Goal: Task Accomplishment & Management: Use online tool/utility

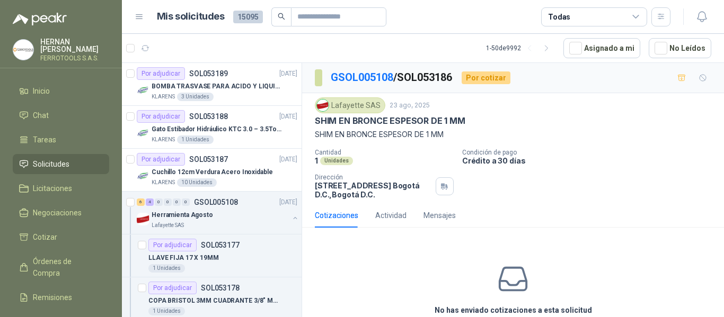
scroll to position [583, 0]
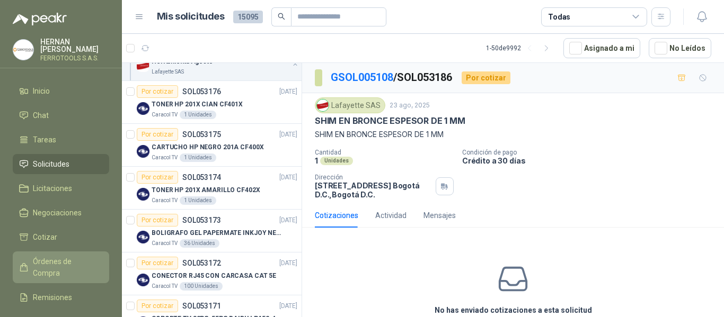
click at [76, 253] on link "Órdenes de Compra" at bounding box center [61, 268] width 96 height 32
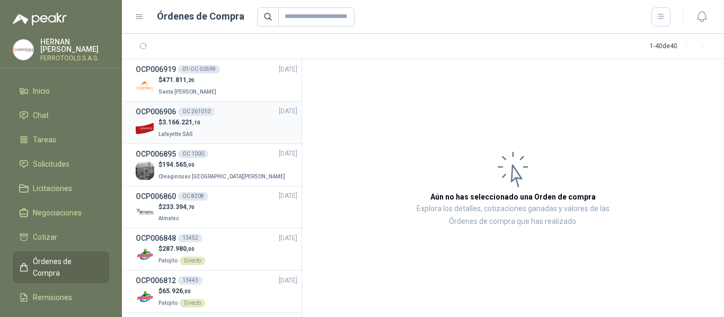
click at [220, 130] on div "$ 3.166.221 ,10 Lafayette SAS" at bounding box center [217, 129] width 162 height 22
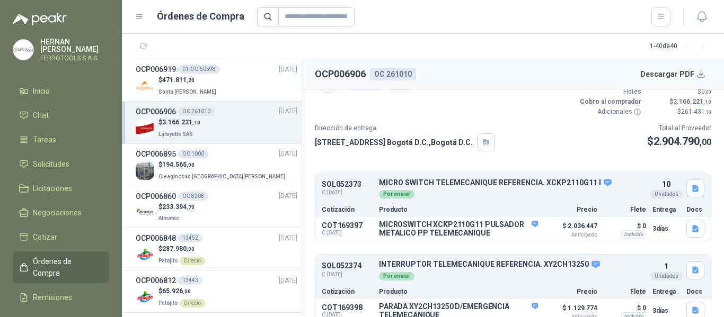
scroll to position [41, 0]
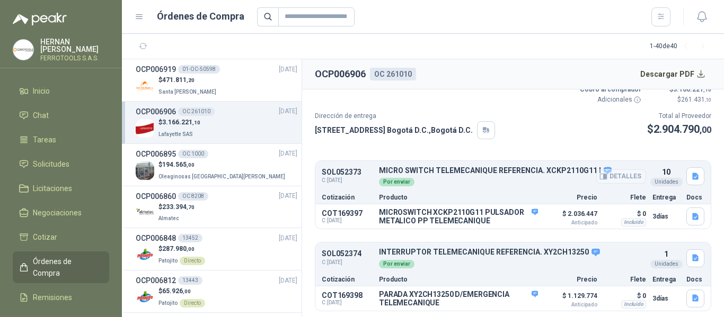
click at [617, 179] on button "Detalles" at bounding box center [621, 177] width 50 height 14
click at [501, 215] on button "Detalles" at bounding box center [513, 217] width 50 height 14
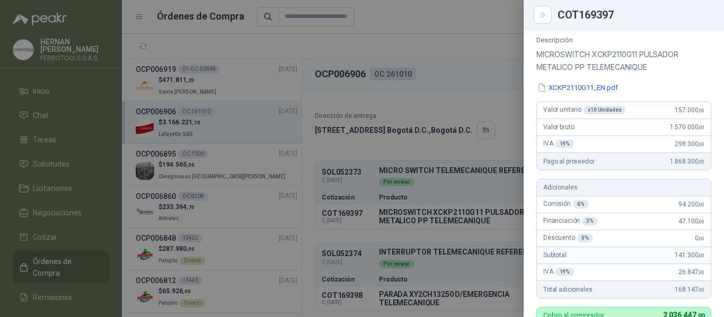
scroll to position [106, 0]
click at [458, 44] on div at bounding box center [362, 158] width 724 height 317
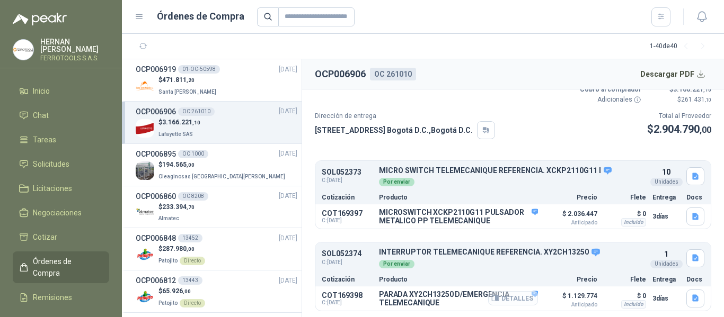
click at [510, 298] on button "Detalles" at bounding box center [513, 298] width 50 height 14
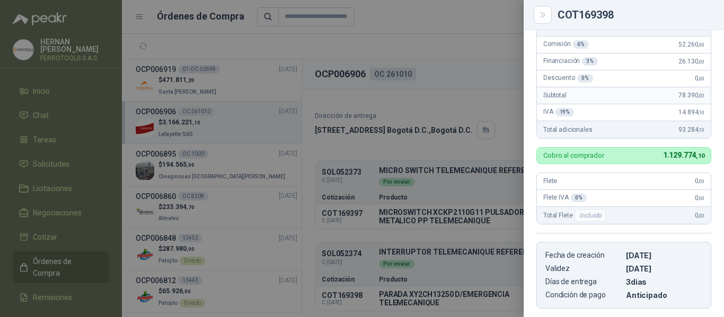
scroll to position [114, 0]
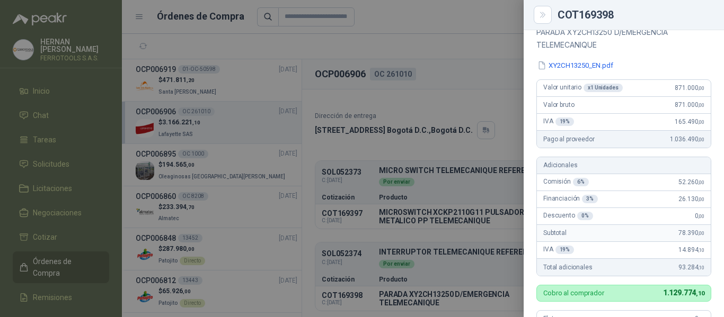
click at [472, 55] on div at bounding box center [362, 158] width 724 height 317
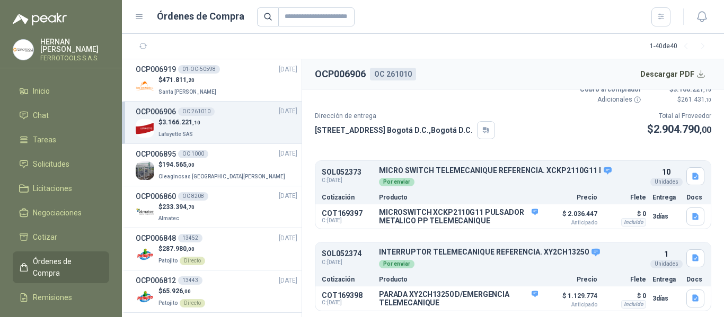
scroll to position [0, 0]
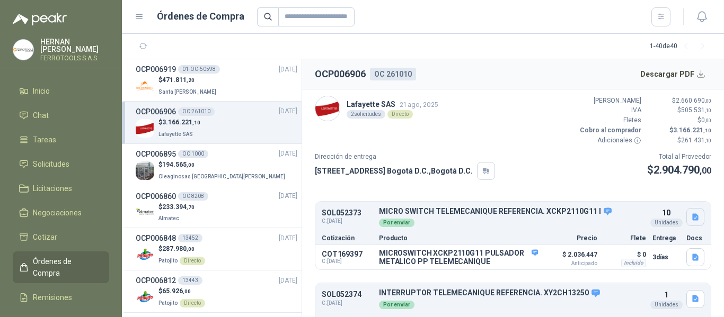
click at [692, 219] on icon "button" at bounding box center [695, 217] width 6 height 7
click at [658, 196] on button "XCKP2110G11.JPG" at bounding box center [652, 194] width 73 height 11
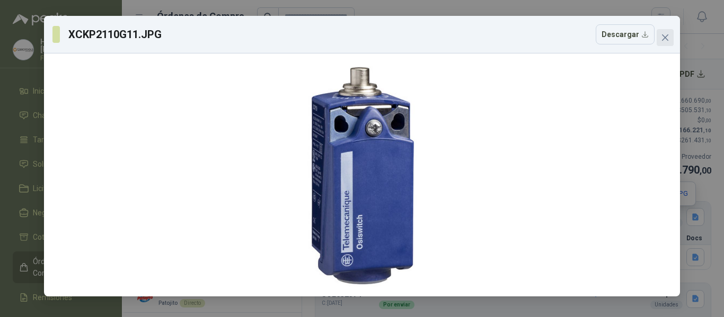
click at [668, 40] on icon "close" at bounding box center [665, 37] width 6 height 6
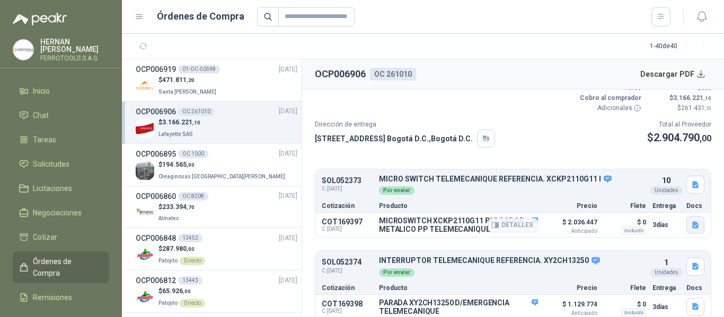
scroll to position [41, 0]
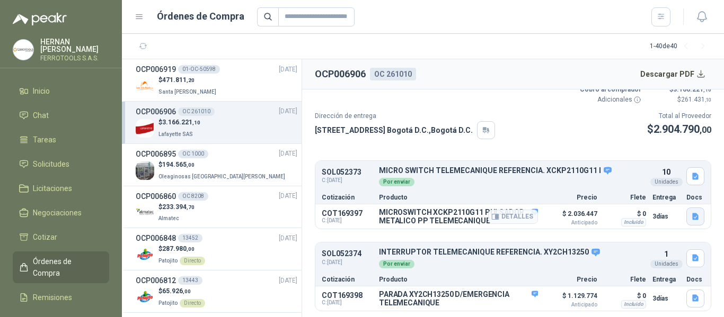
click at [690, 222] on button "button" at bounding box center [695, 217] width 18 height 18
click at [655, 196] on button "XCKP2110G11.JPG" at bounding box center [652, 193] width 73 height 11
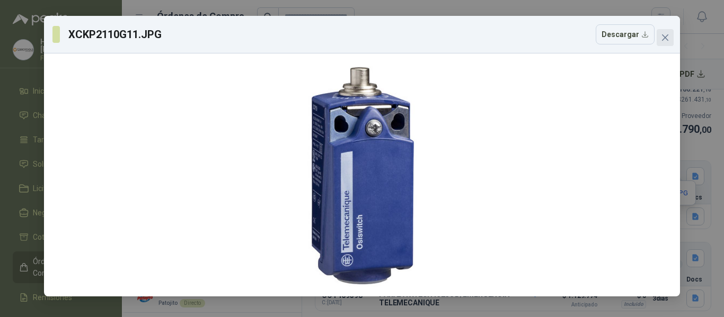
click at [664, 39] on icon "close" at bounding box center [665, 37] width 6 height 6
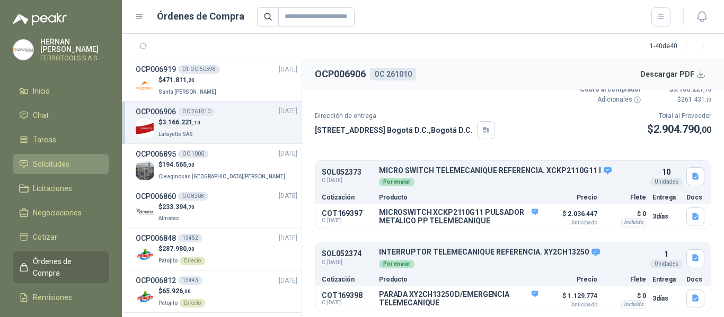
click at [50, 161] on span "Solicitudes" at bounding box center [51, 164] width 37 height 12
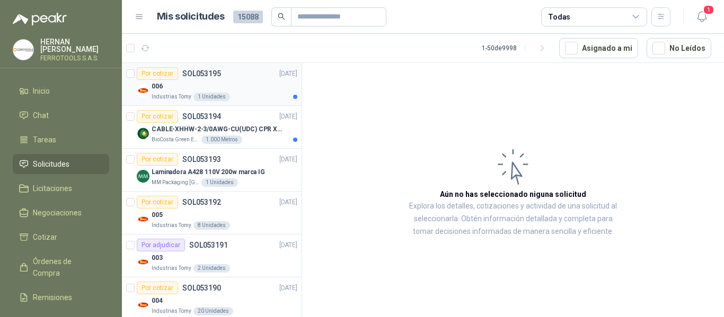
click at [249, 79] on div "Por cotizar SOL053195 25/08/25" at bounding box center [217, 73] width 161 height 13
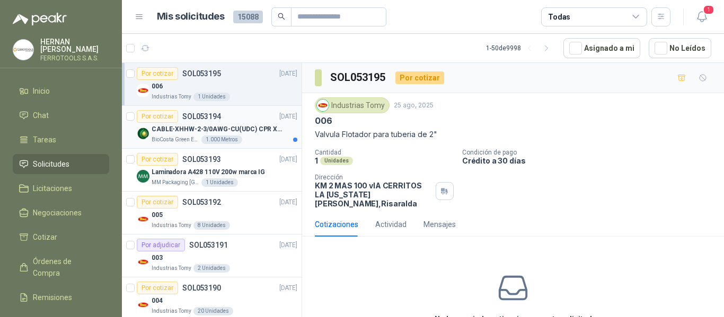
click at [250, 127] on p "CABLE-XHHW-2-3/0AWG-CU(UDC) CPR XLPE FR" at bounding box center [218, 130] width 132 height 10
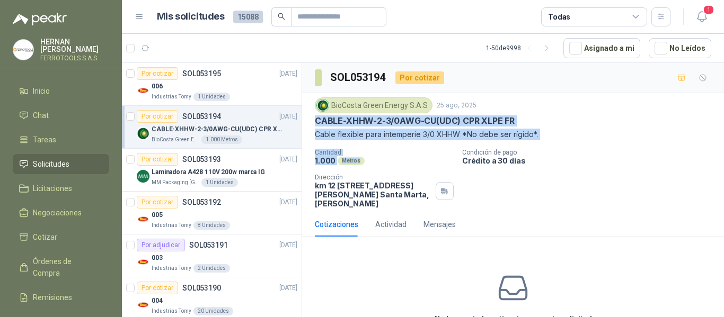
drag, startPoint x: 317, startPoint y: 121, endPoint x: 378, endPoint y: 156, distance: 70.5
click at [378, 156] on div "BioCosta Green Energy S.A.S 25 ago, 2025 CABLE-XHHW-2-3/0AWG-CU(UDC) CPR XLPE F…" at bounding box center [513, 152] width 396 height 111
copy div "CABLE-XHHW-2-3/0AWG-CU(UDC) CPR XLPE FR Cable flexible para intemperie 3/0 XHHW…"
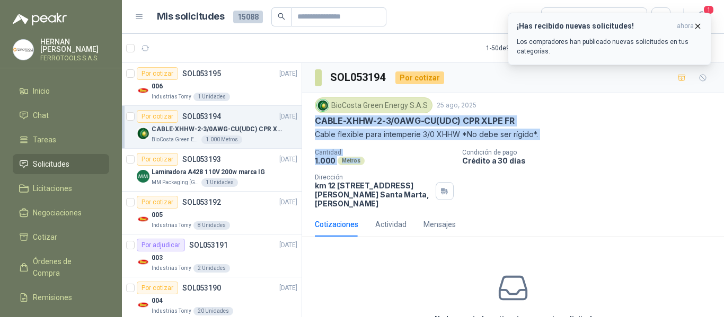
click at [624, 48] on p "Los compradores han publicado nuevas solicitudes en tus categorías." at bounding box center [609, 46] width 185 height 19
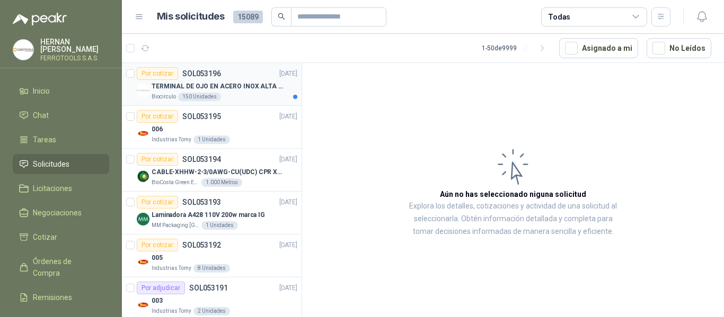
click at [226, 91] on p "TERMINAL DE OJO EN ACERO INOX ALTA EMPERATURA" at bounding box center [218, 87] width 132 height 10
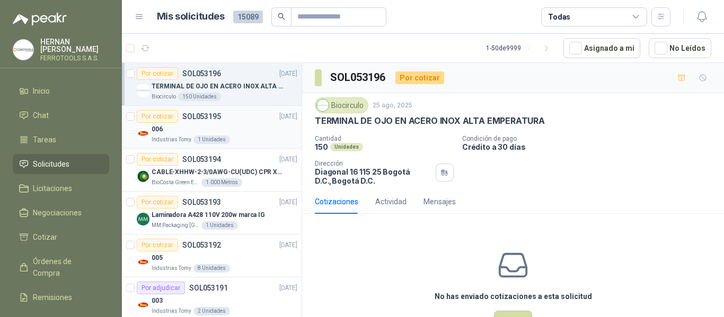
click at [252, 130] on div "006" at bounding box center [225, 129] width 146 height 13
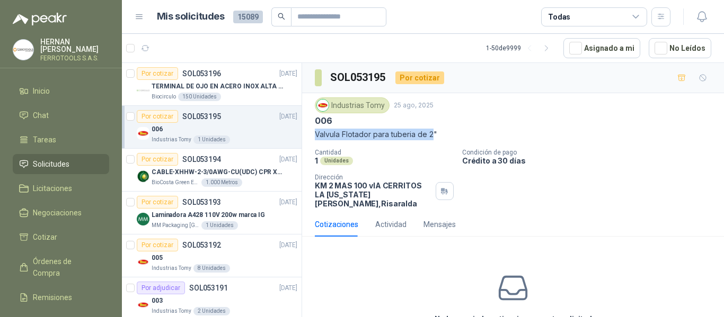
drag, startPoint x: 315, startPoint y: 137, endPoint x: 434, endPoint y: 136, distance: 119.2
click at [434, 136] on p "Valvula Flotador para tuberia de 2"" at bounding box center [513, 135] width 396 height 12
copy p "Valvula Flotador para tuberia de 2"
click at [253, 167] on p "CABLE-XHHW-2-3/0AWG-CU(UDC) CPR XLPE FR" at bounding box center [218, 172] width 132 height 10
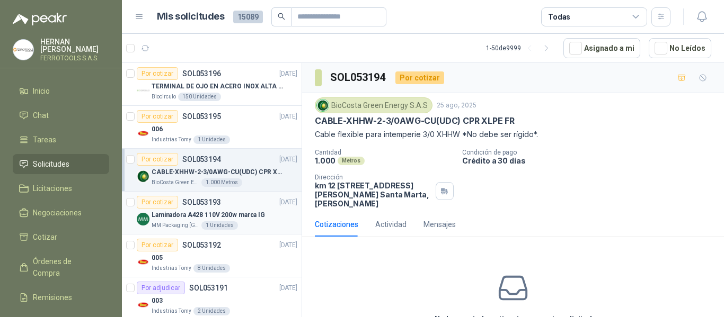
click at [265, 217] on div "Laminadora A428 110V 200w marca IG" at bounding box center [225, 215] width 146 height 13
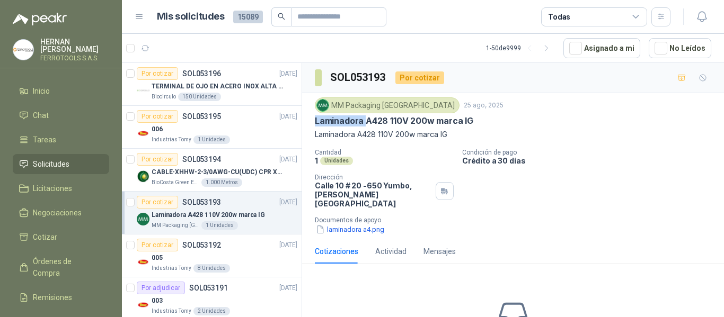
drag, startPoint x: 315, startPoint y: 123, endPoint x: 365, endPoint y: 121, distance: 49.3
click at [365, 121] on p "Laminadora A428 110V 200w marca IG" at bounding box center [394, 121] width 158 height 11
click at [363, 224] on button "laminadora a4.png" at bounding box center [350, 229] width 70 height 11
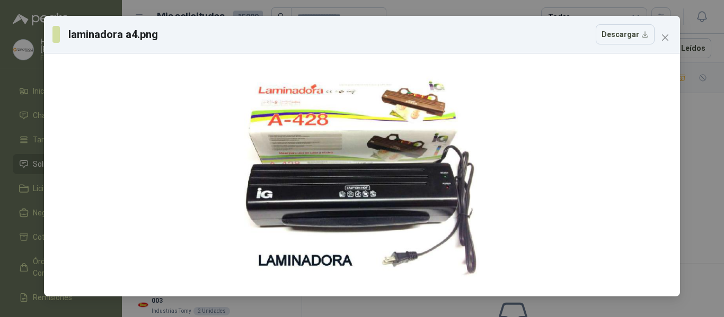
click at [54, 7] on div "laminadora a4.png Descargar" at bounding box center [362, 158] width 724 height 317
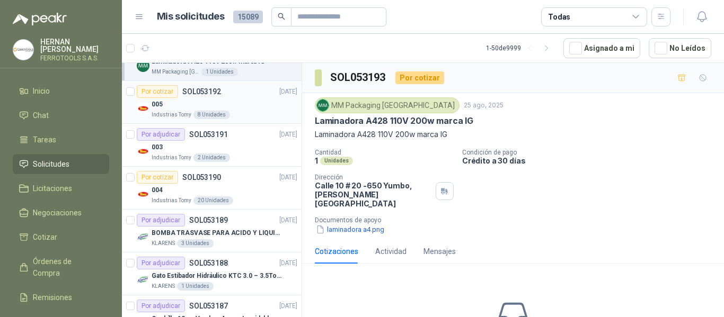
scroll to position [159, 0]
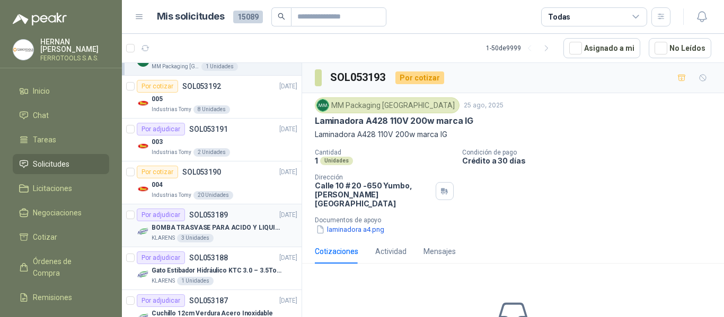
click at [269, 239] on div "KLARENS 3 Unidades" at bounding box center [225, 238] width 146 height 8
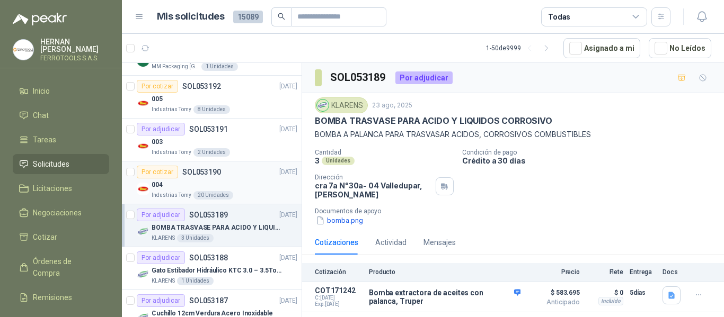
click at [259, 187] on div "004" at bounding box center [225, 185] width 146 height 13
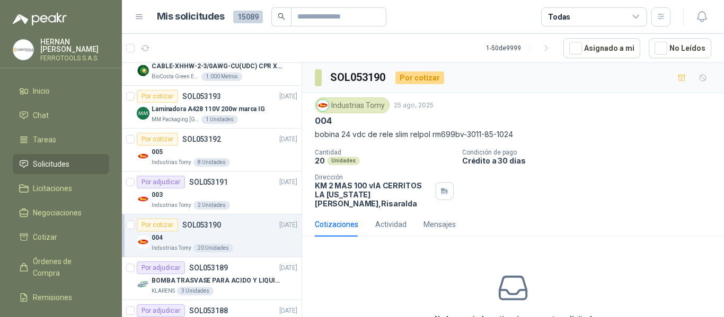
scroll to position [53, 0]
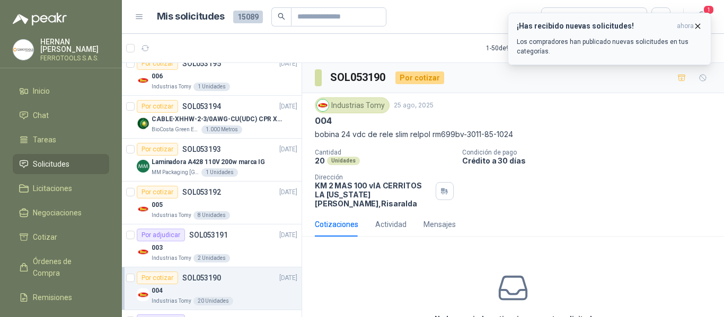
click at [628, 44] on p "Los compradores han publicado nuevas solicitudes en tus categorías." at bounding box center [609, 46] width 185 height 19
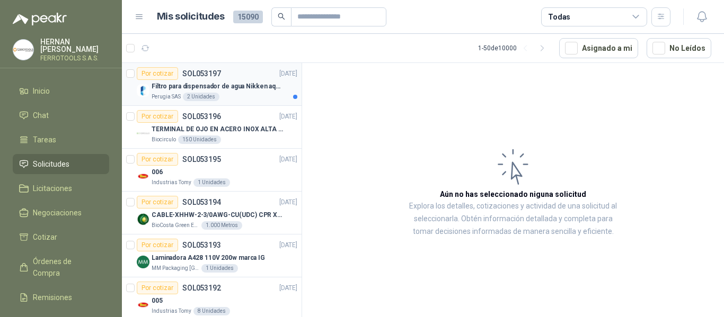
click at [245, 94] on div "Perugia SAS 2 Unidades" at bounding box center [225, 97] width 146 height 8
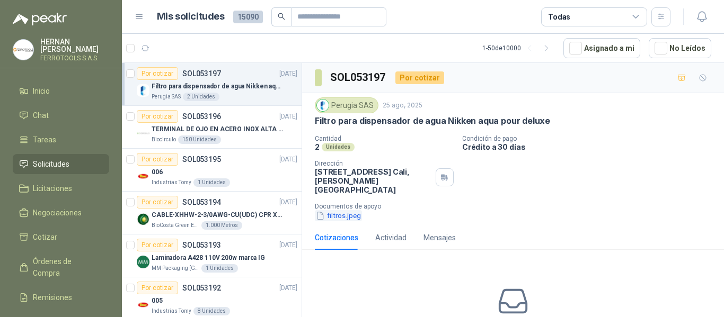
click at [339, 210] on button "filtros.jpeg" at bounding box center [338, 215] width 47 height 11
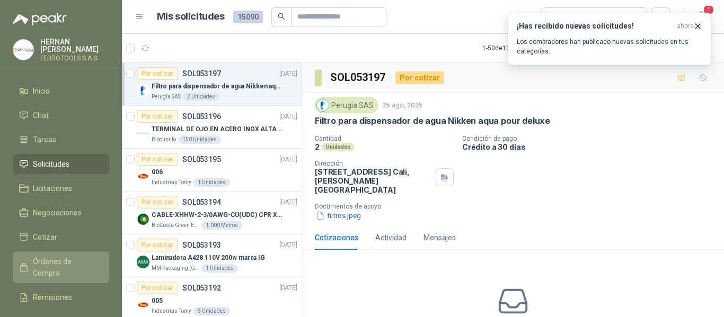
click at [76, 262] on span "Órdenes de Compra" at bounding box center [66, 267] width 66 height 23
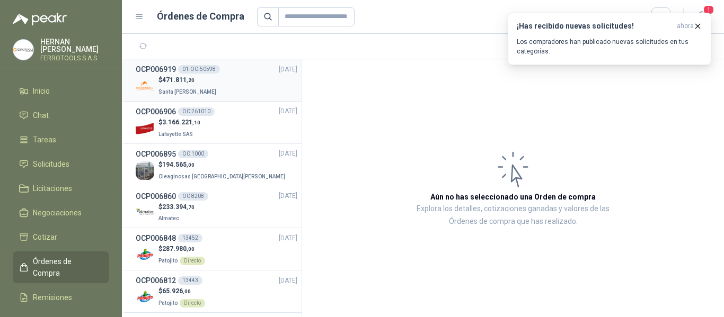
click at [224, 87] on div "$ 471.811 ,20 Santa [PERSON_NAME]" at bounding box center [217, 86] width 162 height 22
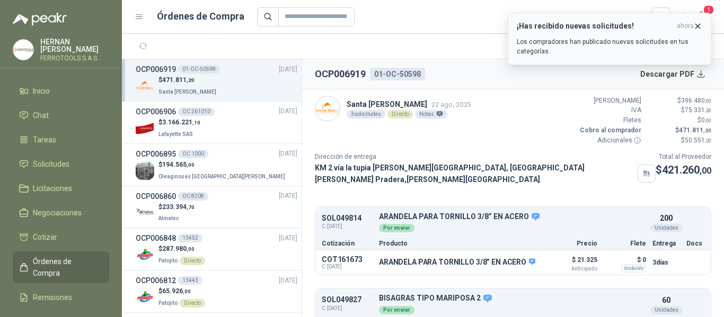
click at [701, 28] on icon "button" at bounding box center [697, 26] width 9 height 9
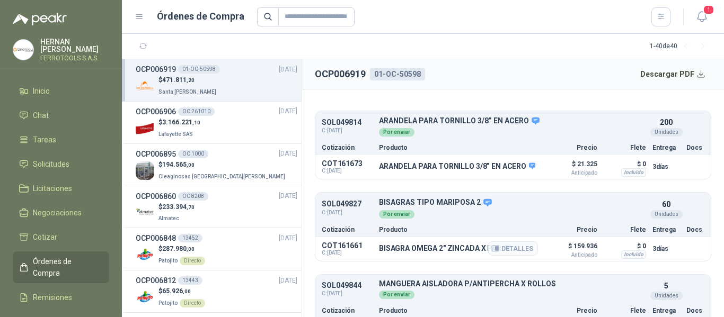
scroll to position [122, 0]
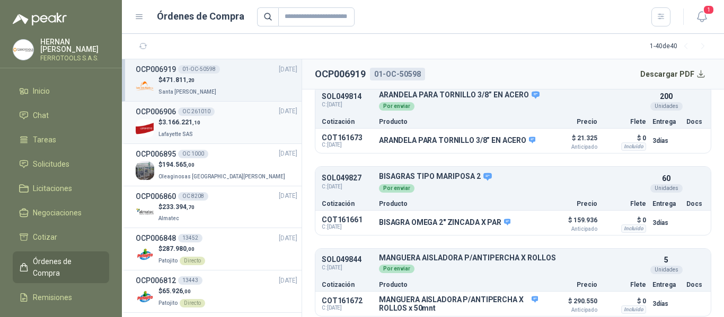
click at [213, 124] on div "$ 3.166.221 ,10 Lafayette SAS" at bounding box center [217, 129] width 162 height 22
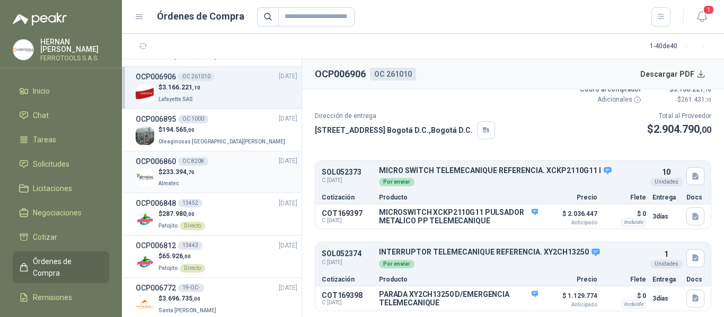
scroll to position [53, 0]
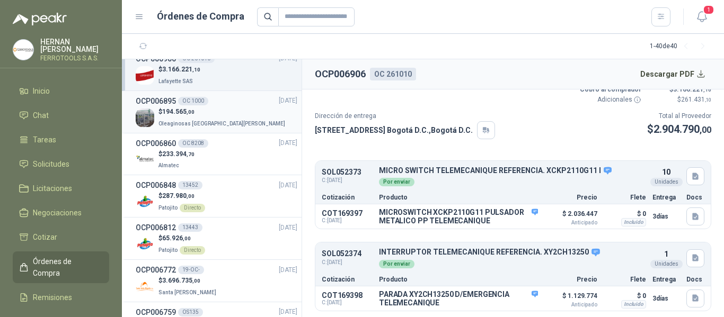
click at [228, 116] on div "$ 194.565 ,00 Oleaginosas San Fernando" at bounding box center [217, 118] width 162 height 22
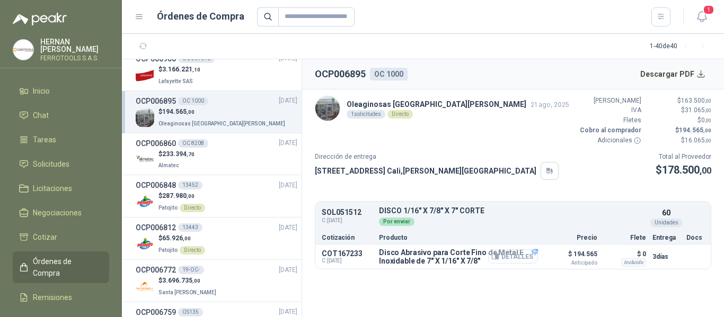
click at [511, 258] on button "Detalles" at bounding box center [513, 257] width 50 height 14
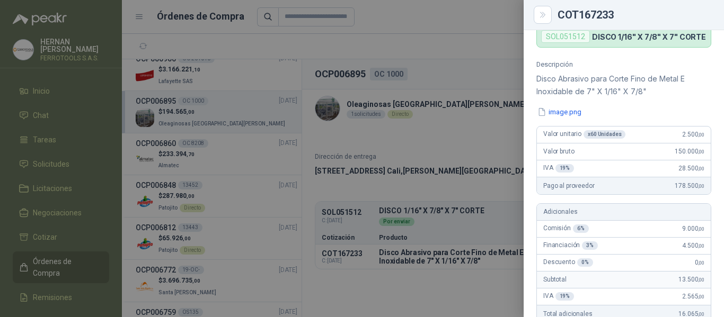
scroll to position [61, 0]
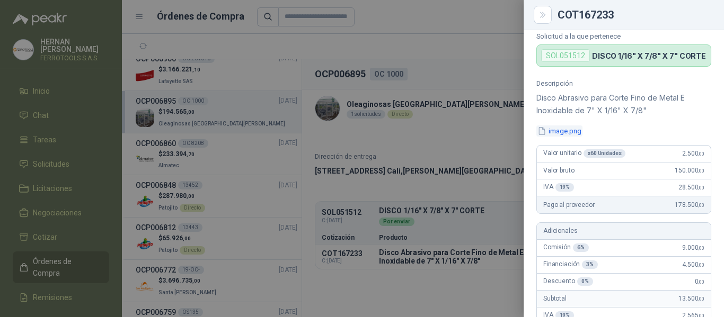
click at [557, 131] on button "image.png" at bounding box center [559, 131] width 46 height 11
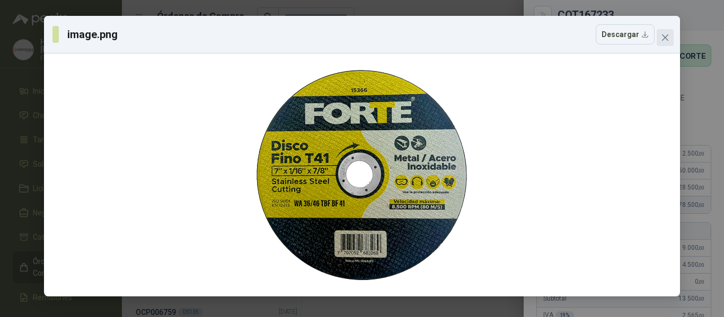
click at [669, 37] on span "Close" at bounding box center [665, 37] width 17 height 8
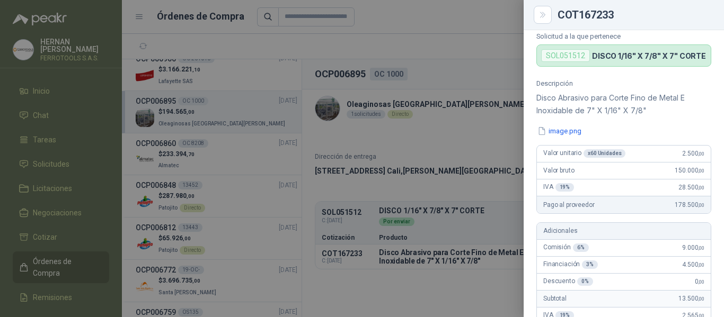
click at [682, 155] on span "2.500 ,00" at bounding box center [693, 153] width 22 height 7
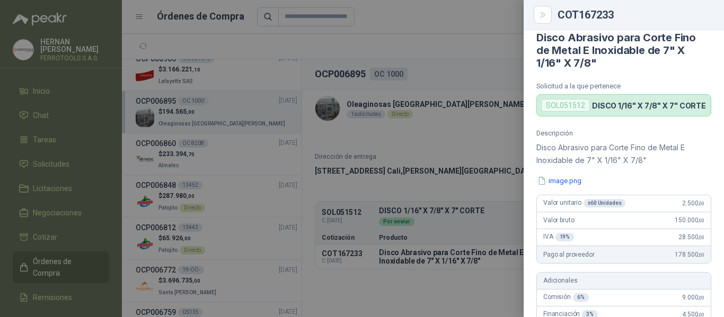
scroll to position [0, 0]
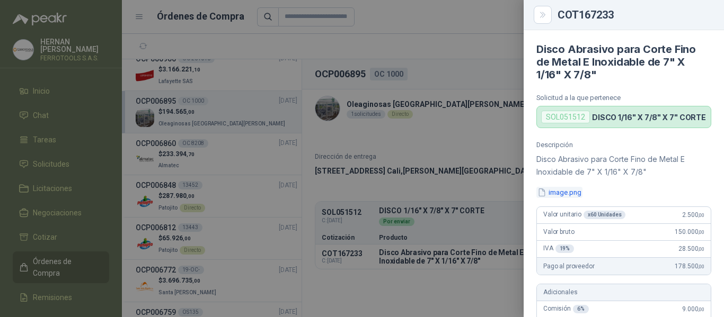
click at [565, 193] on button "image.png" at bounding box center [559, 192] width 46 height 11
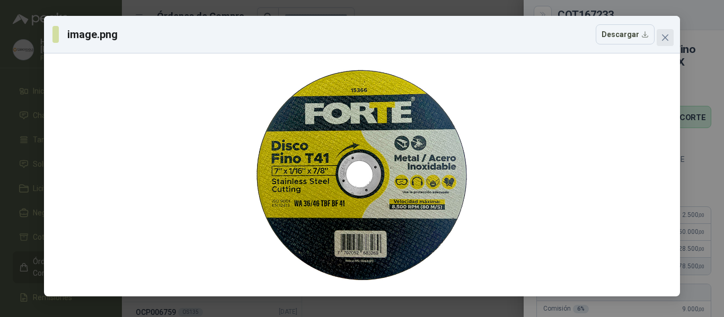
click at [664, 40] on icon "close" at bounding box center [665, 37] width 8 height 8
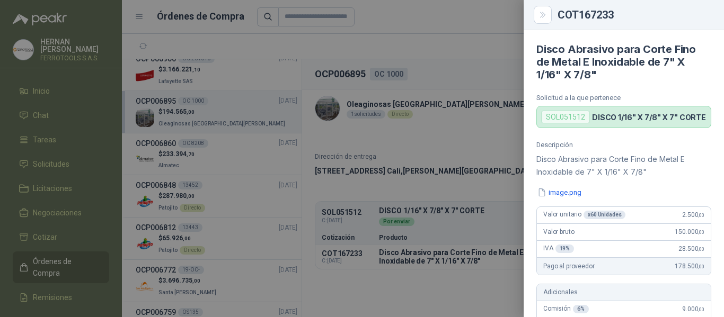
click at [444, 124] on div at bounding box center [362, 158] width 724 height 317
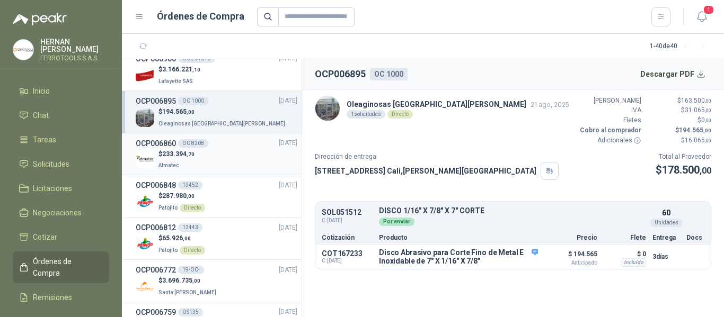
click at [207, 158] on div "$ 233.394 ,70 Almatec" at bounding box center [217, 160] width 162 height 22
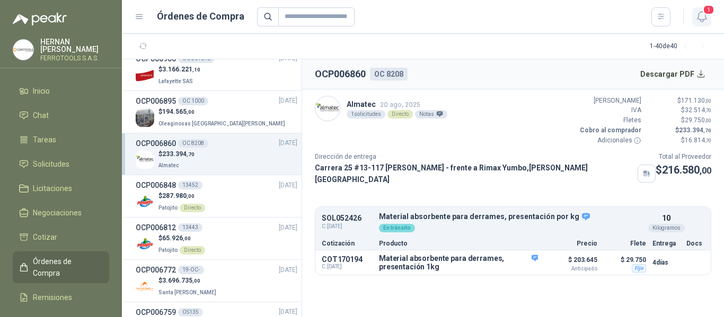
click at [706, 19] on icon "button" at bounding box center [701, 16] width 13 height 13
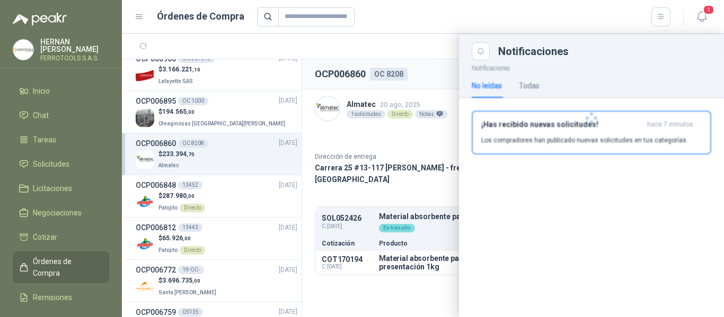
click at [578, 120] on div at bounding box center [591, 118] width 265 height 116
click at [36, 90] on span "Inicio" at bounding box center [41, 91] width 17 height 12
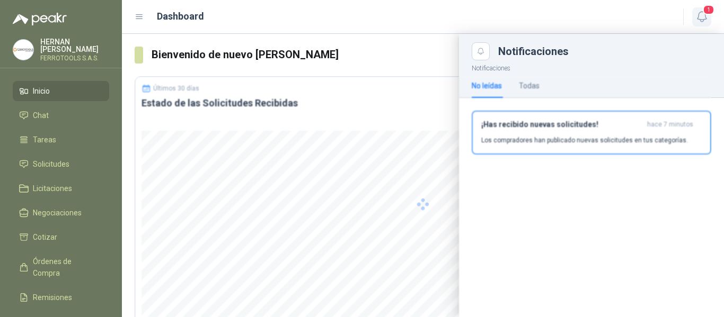
click at [701, 20] on icon "button" at bounding box center [701, 16] width 13 height 13
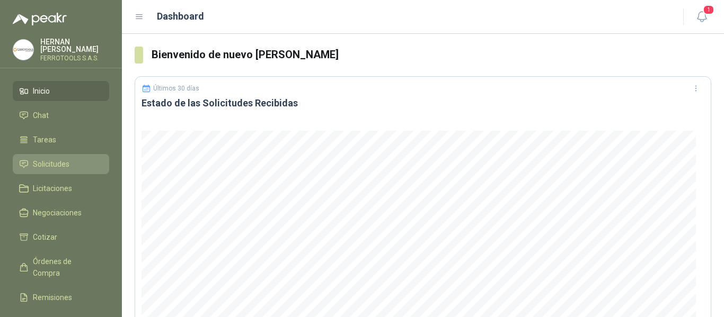
click at [42, 162] on span "Solicitudes" at bounding box center [51, 164] width 37 height 12
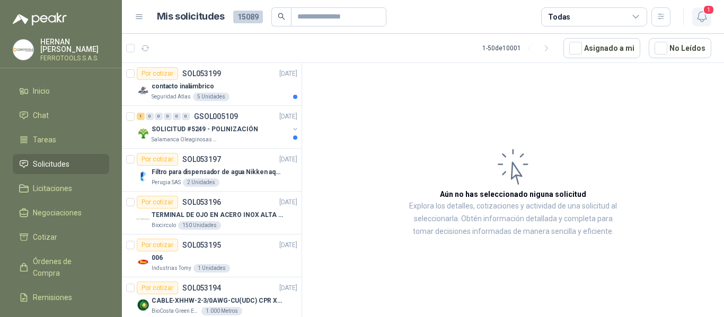
click at [704, 14] on span "1" at bounding box center [709, 10] width 12 height 10
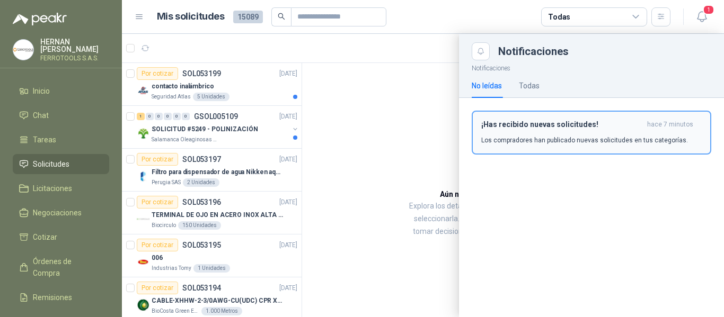
click at [590, 129] on h3 "¡Has recibido nuevas solicitudes!" at bounding box center [562, 124] width 162 height 9
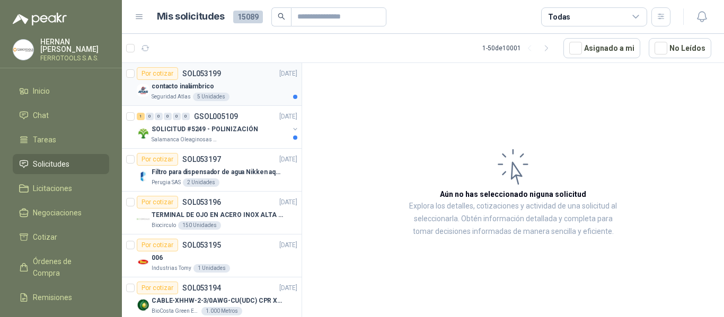
click at [243, 84] on div "contacto inalámbrico" at bounding box center [225, 86] width 146 height 13
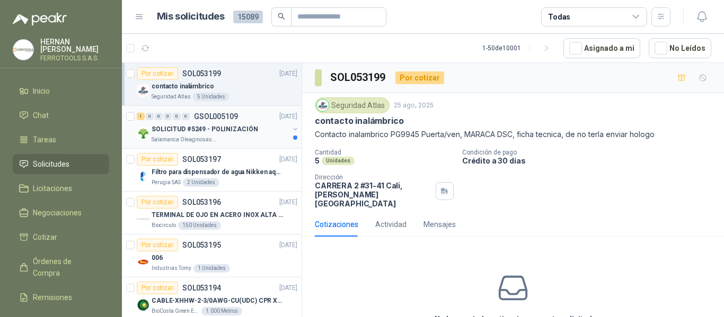
click at [237, 121] on div "1 0 0 0 0 0 GSOL005109 25/08/25" at bounding box center [218, 116] width 163 height 13
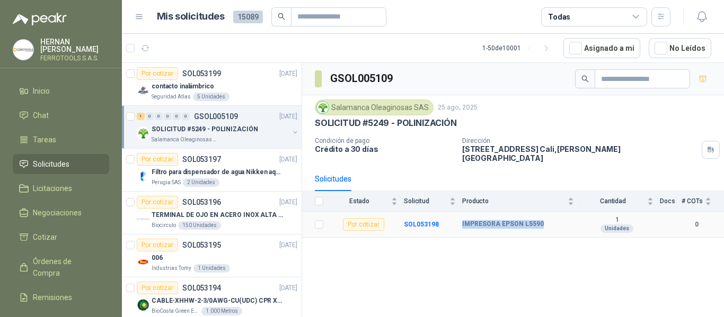
drag, startPoint x: 462, startPoint y: 216, endPoint x: 546, endPoint y: 221, distance: 83.9
click at [546, 221] on td "IMPRESORA EPSON L5590" at bounding box center [521, 225] width 118 height 26
copy b "IMPRESORA EPSON L5590"
click at [412, 221] on td "SOL053198" at bounding box center [433, 225] width 58 height 26
click at [416, 221] on b "SOL053198" at bounding box center [421, 224] width 35 height 7
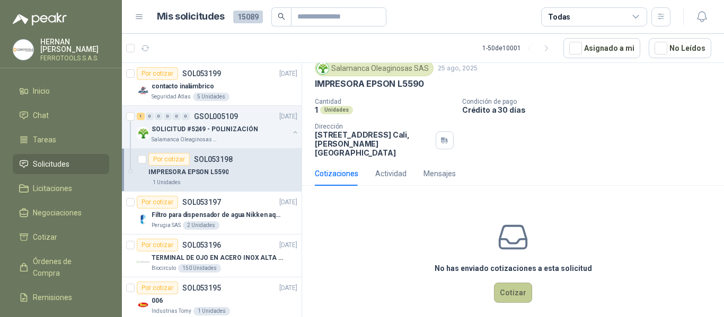
click at [512, 283] on button "Cotizar" at bounding box center [513, 293] width 38 height 20
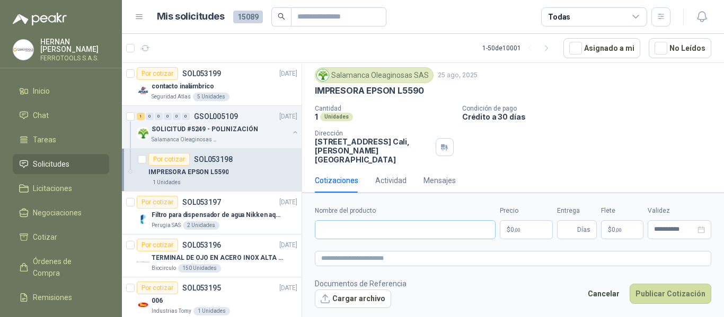
scroll to position [30, 0]
click at [420, 237] on input "Nombre del producto" at bounding box center [405, 229] width 181 height 19
paste input "**********"
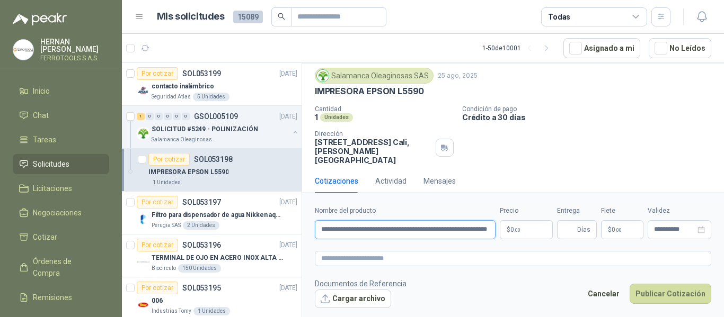
scroll to position [0, 22]
type input "**********"
click at [437, 260] on textarea at bounding box center [513, 258] width 396 height 15
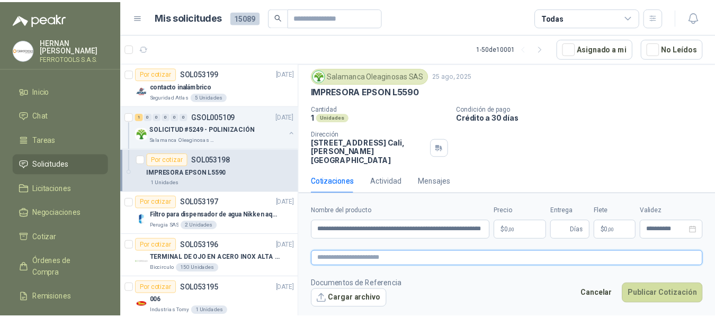
scroll to position [0, 0]
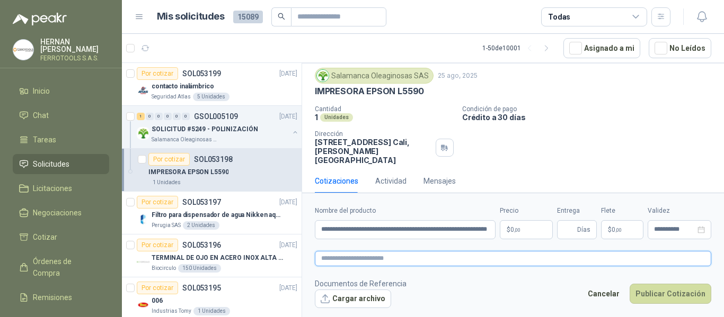
paste textarea "**********"
type textarea "**********"
click at [538, 234] on p "$ 0 ,00" at bounding box center [526, 229] width 53 height 19
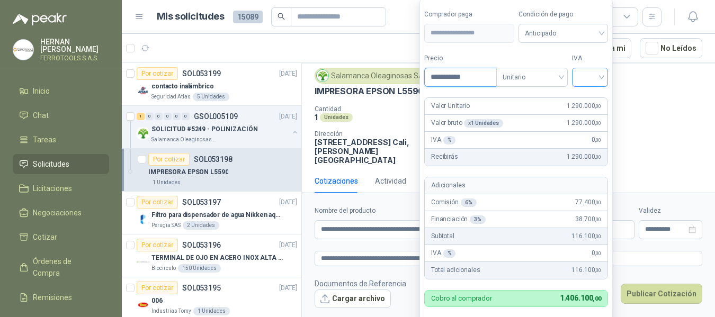
type input "**********"
click at [587, 78] on input "search" at bounding box center [590, 76] width 23 height 16
click at [589, 99] on div "19%" at bounding box center [593, 99] width 20 height 12
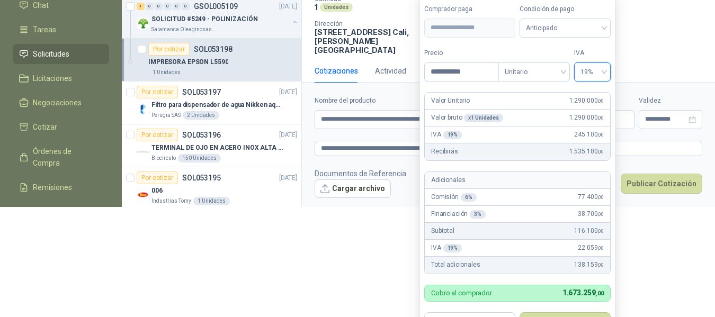
scroll to position [118, 0]
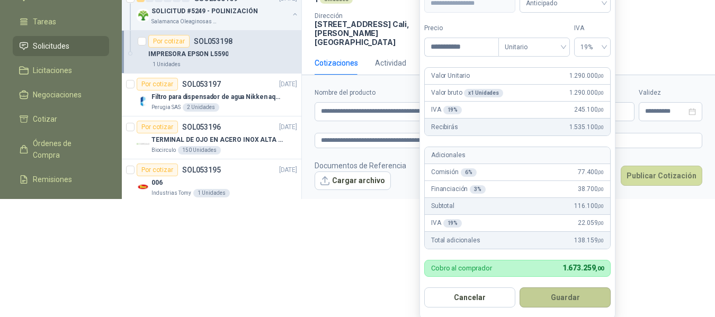
click at [573, 305] on button "Guardar" at bounding box center [565, 298] width 91 height 20
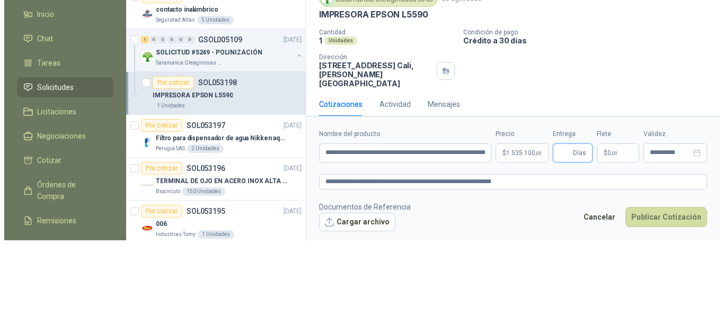
scroll to position [0, 0]
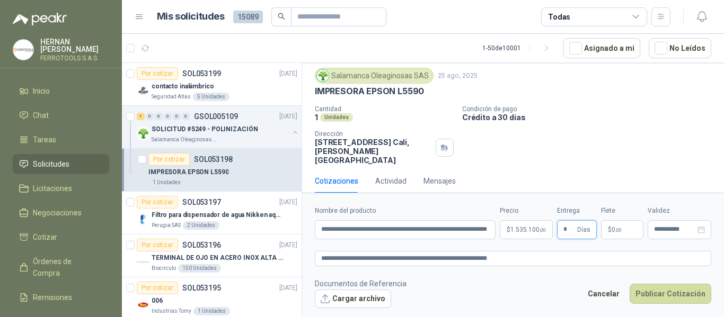
type input "*"
click at [568, 282] on footer "Documentos de Referencia Cargar archivo Cancelar Publicar Cotización" at bounding box center [513, 293] width 396 height 31
click at [666, 294] on button "Publicar Cotización" at bounding box center [670, 294] width 82 height 20
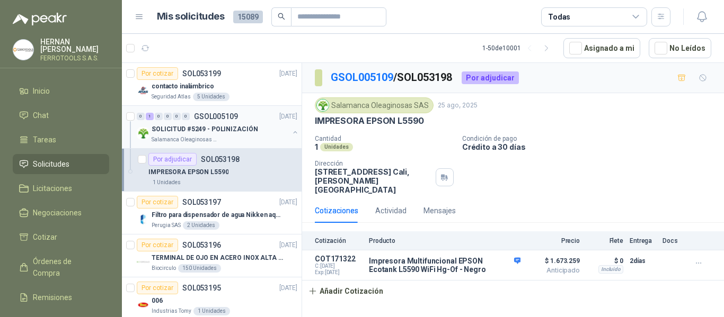
click at [291, 136] on div at bounding box center [295, 133] width 8 height 11
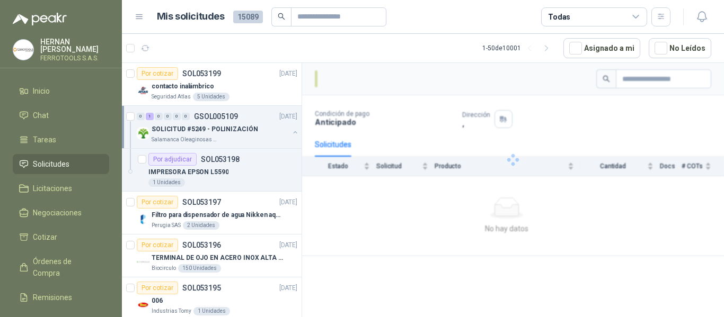
click at [281, 135] on div "SOLICITUD #5249 - POLINIZACIÓN Salamanca Oleaginosas SAS" at bounding box center [218, 133] width 163 height 21
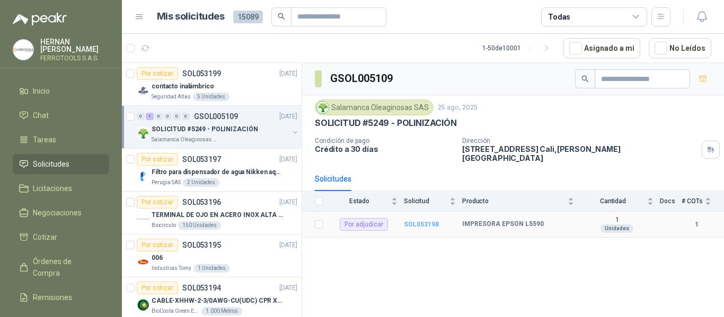
click at [416, 221] on b "SOL053198" at bounding box center [421, 224] width 35 height 7
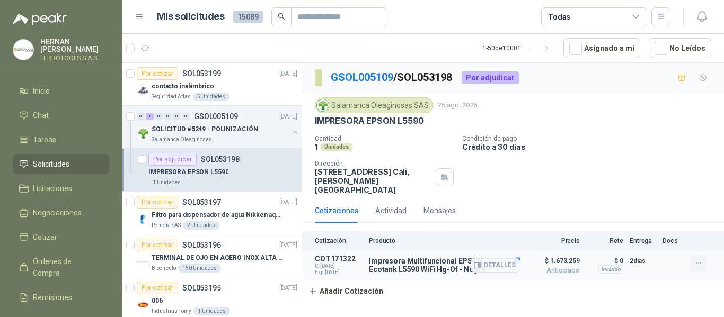
click at [700, 259] on icon "button" at bounding box center [698, 263] width 9 height 9
click at [659, 210] on button "Editar" at bounding box center [677, 211] width 85 height 17
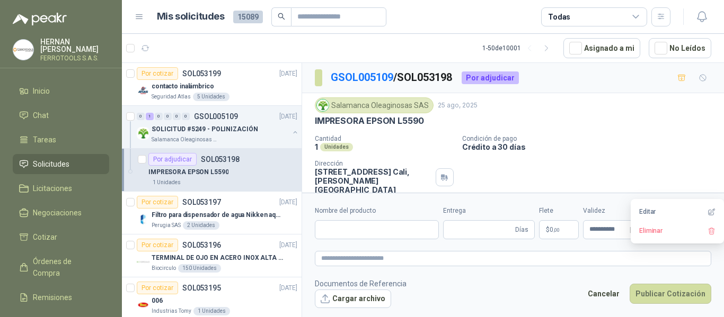
type input "**********"
type input "*"
type textarea "**********"
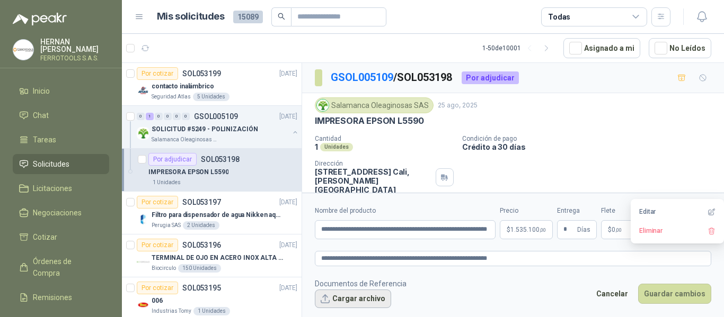
click at [374, 301] on button "Cargar archivo" at bounding box center [353, 299] width 76 height 19
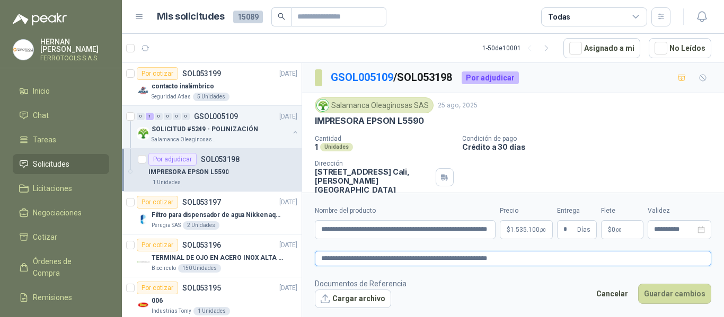
click at [539, 257] on textarea "**********" at bounding box center [513, 258] width 396 height 15
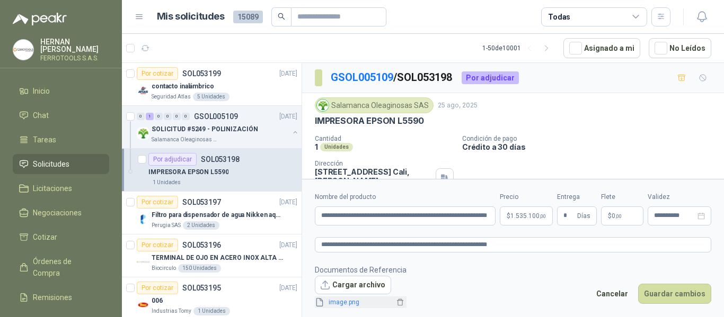
click at [344, 304] on link "image.png" at bounding box center [359, 303] width 70 height 10
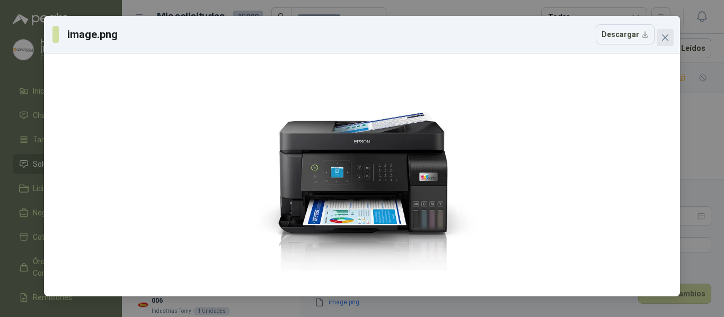
click at [665, 40] on icon "close" at bounding box center [665, 37] width 8 height 8
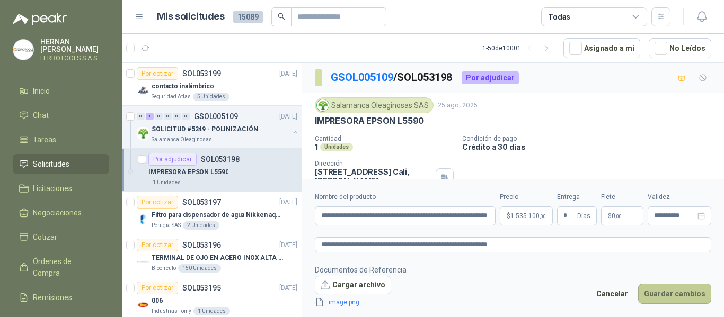
click at [676, 294] on button "Guardar cambios" at bounding box center [674, 294] width 73 height 20
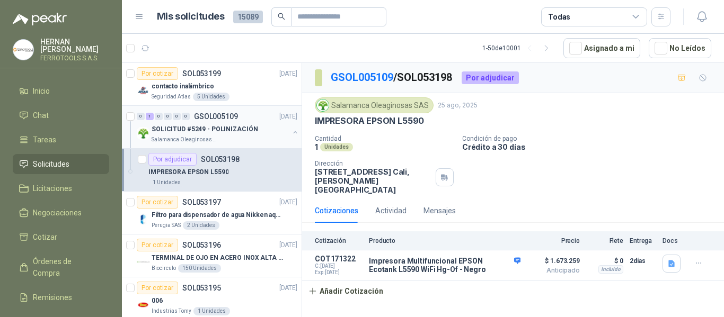
click at [291, 134] on button "button" at bounding box center [295, 132] width 8 height 8
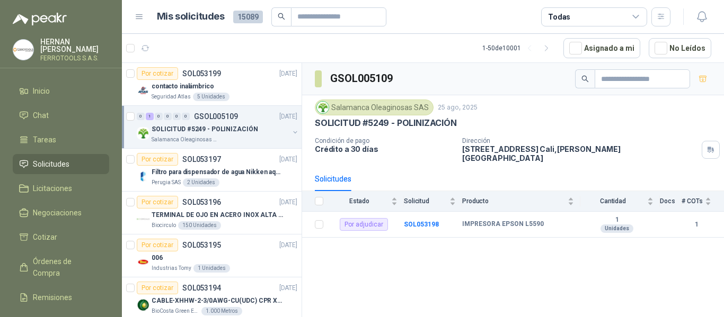
click at [564, 272] on div "GSOL005109 Salamanca Oleaginosas SAS 25 ago, 2025 SOLICITUD #5249 - POLINIZACIÓ…" at bounding box center [513, 192] width 422 height 258
drag, startPoint x: 462, startPoint y: 217, endPoint x: 544, endPoint y: 212, distance: 81.7
click at [544, 212] on td "IMPRESORA EPSON L5590" at bounding box center [521, 225] width 118 height 26
click at [522, 243] on div "GSOL005109 Salamanca Oleaginosas SAS 25 ago, 2025 SOLICITUD #5249 - POLINIZACIÓ…" at bounding box center [513, 192] width 422 height 258
drag, startPoint x: 463, startPoint y: 218, endPoint x: 565, endPoint y: 214, distance: 102.9
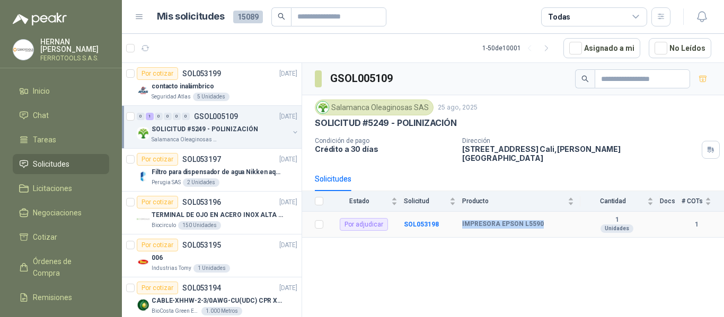
click at [565, 220] on div "IMPRESORA EPSON L5590" at bounding box center [518, 224] width 112 height 8
click at [520, 238] on div "GSOL005109 Salamanca Oleaginosas SAS 25 ago, 2025 SOLICITUD #5249 - POLINIZACIÓ…" at bounding box center [513, 192] width 422 height 258
drag, startPoint x: 462, startPoint y: 218, endPoint x: 558, endPoint y: 219, distance: 97.0
click at [558, 219] on tr "Por adjudicar SOL053198 IMPRESORA EPSON L5590 1 Unidades 1" at bounding box center [513, 225] width 422 height 26
click at [482, 247] on div "GSOL005109 Salamanca Oleaginosas SAS 25 ago, 2025 SOLICITUD #5249 - POLINIZACIÓ…" at bounding box center [513, 192] width 422 height 258
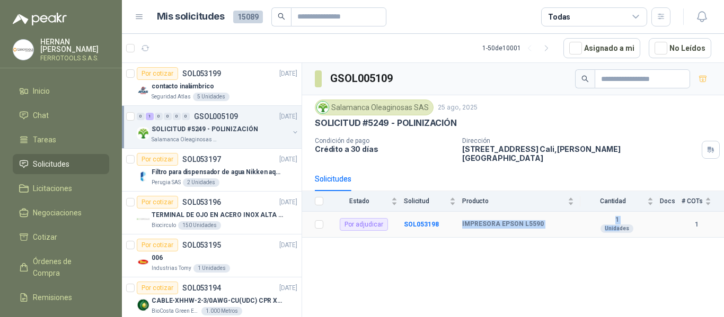
drag, startPoint x: 463, startPoint y: 218, endPoint x: 621, endPoint y: 223, distance: 158.5
click at [621, 223] on tr "Por adjudicar SOL053198 IMPRESORA EPSON L5590 1 Unidades 1" at bounding box center [513, 225] width 422 height 26
click at [534, 244] on div "GSOL005109 Salamanca Oleaginosas SAS 25 ago, 2025 SOLICITUD #5249 - POLINIZACIÓ…" at bounding box center [513, 192] width 422 height 258
click at [247, 88] on div "contacto inalámbrico" at bounding box center [225, 86] width 146 height 13
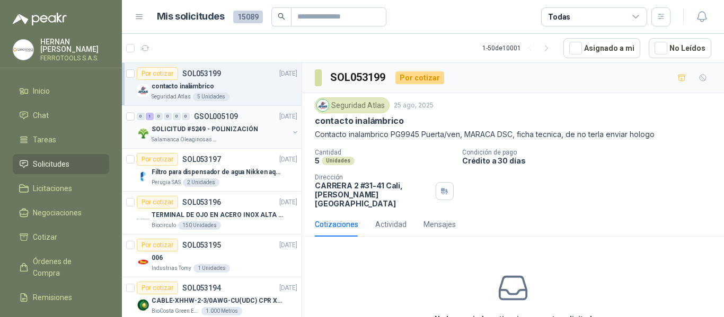
click at [254, 132] on div "SOLICITUD #5249 - POLINIZACIÓN" at bounding box center [220, 129] width 137 height 13
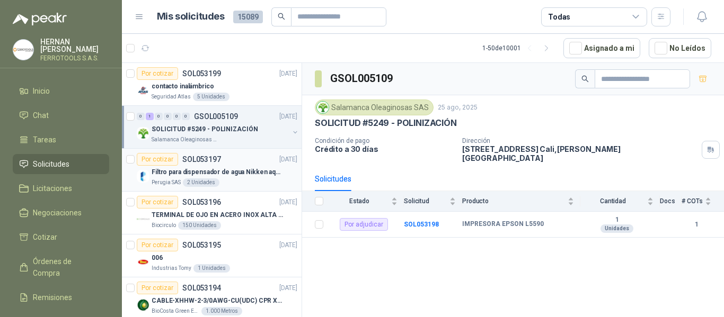
click at [252, 167] on p "Filtro para dispensador de agua Nikken aqua pour deluxe" at bounding box center [218, 172] width 132 height 10
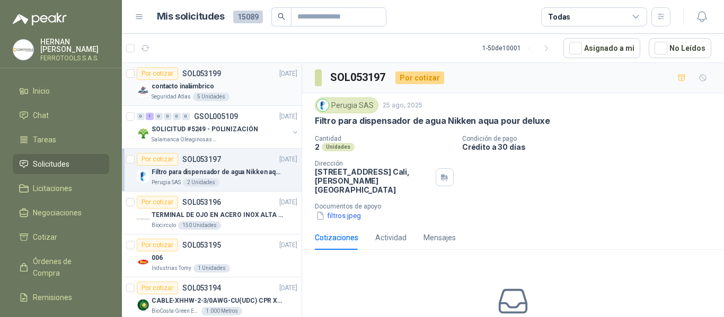
click at [252, 87] on div "contacto inalámbrico" at bounding box center [225, 86] width 146 height 13
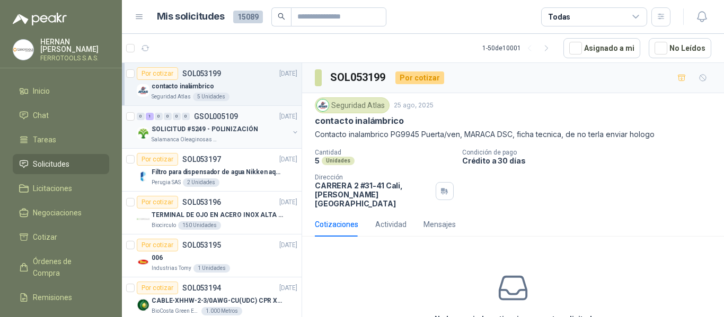
click at [278, 142] on div "Salamanca Oleaginosas SAS" at bounding box center [220, 140] width 137 height 8
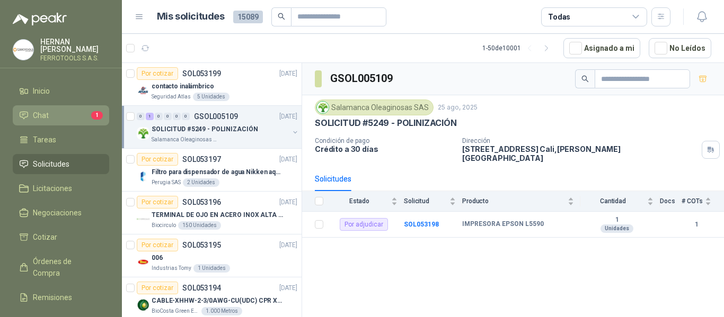
click at [68, 111] on li "Chat 1" at bounding box center [61, 116] width 84 height 12
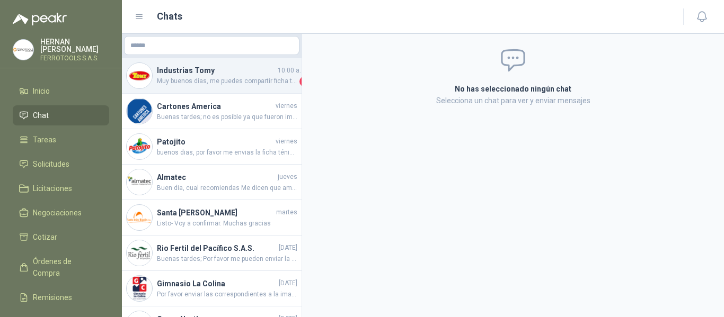
click at [237, 78] on span "Muy buenos días, me puedes compartir ficha técnica por favor, [PERSON_NAME]." at bounding box center [227, 81] width 140 height 11
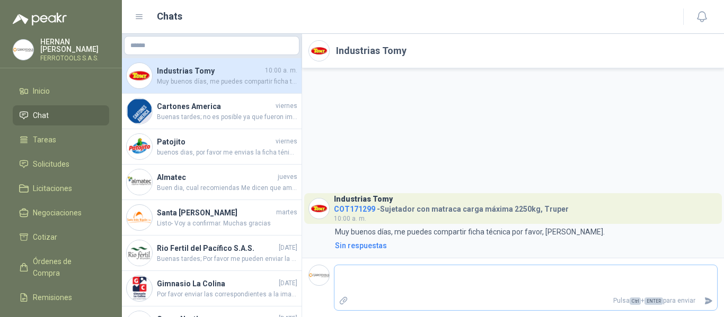
click at [348, 304] on icon "Adjuntar archivos" at bounding box center [344, 301] width 10 height 10
click at [0, 0] on input "file" at bounding box center [0, 0] width 0 height 0
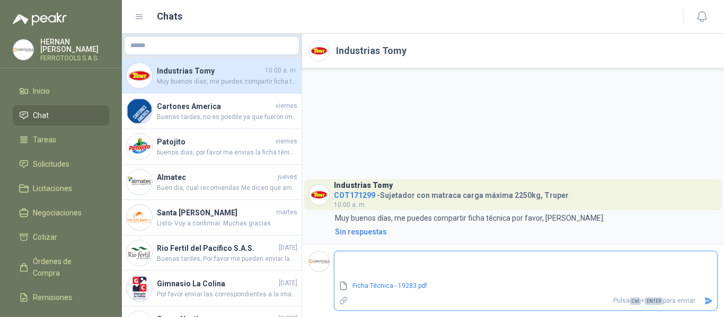
click at [379, 262] on textarea at bounding box center [525, 266] width 383 height 24
type textarea "*"
type textarea "**"
type textarea "***"
type textarea "****"
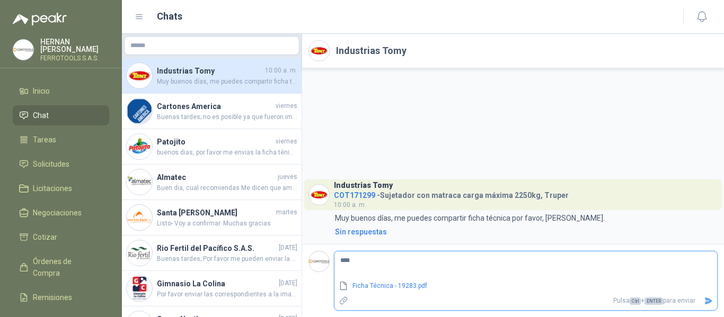
type textarea "*****"
type textarea "******"
type textarea "********"
type textarea "*********"
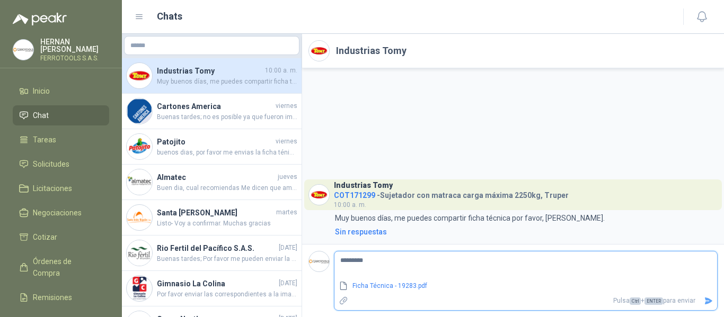
type textarea "**********"
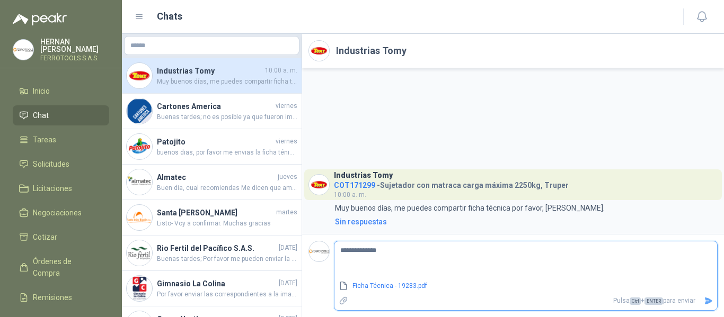
type textarea "**********"
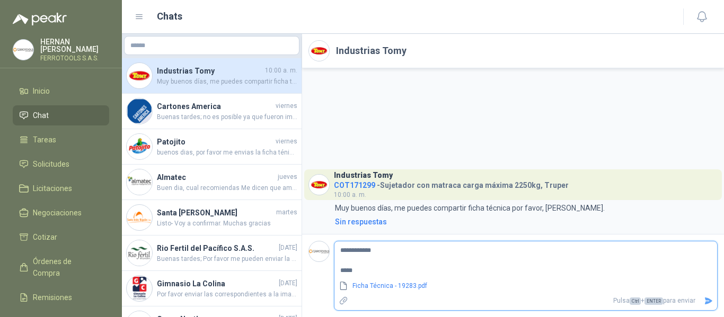
type textarea "**********"
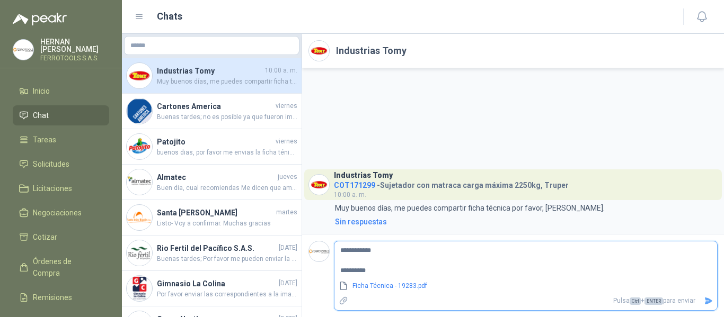
type textarea "**********"
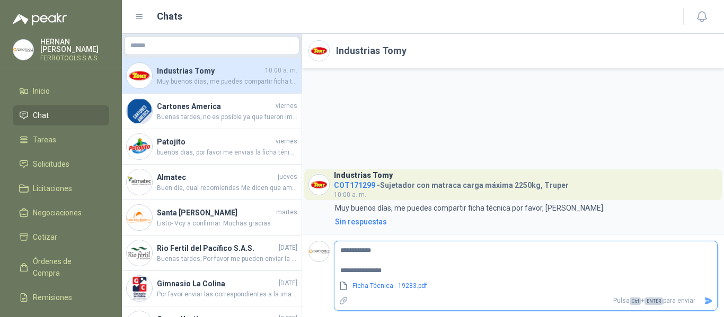
type textarea "**********"
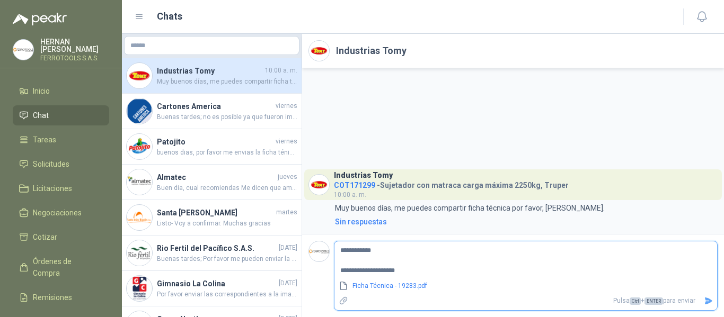
type textarea "**********"
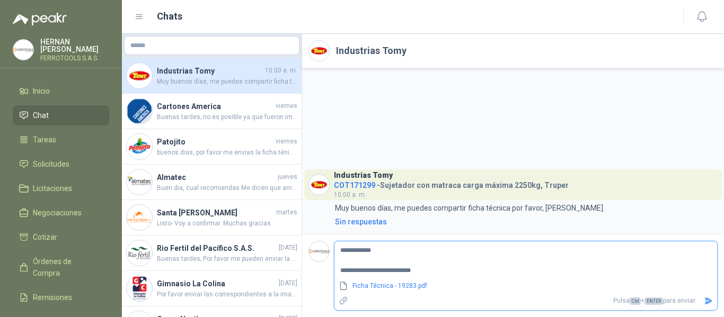
type textarea "**********"
click at [707, 300] on icon "Enviar" at bounding box center [708, 301] width 7 height 7
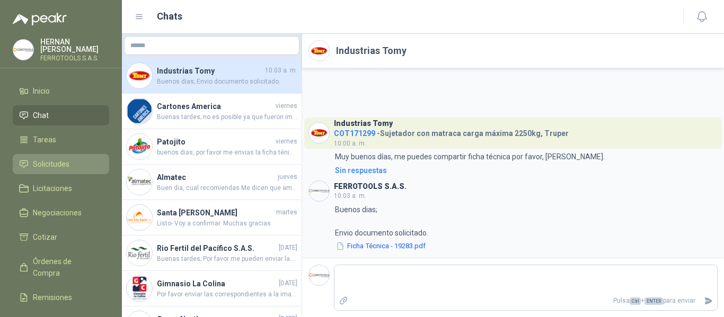
click at [40, 159] on span "Solicitudes" at bounding box center [51, 164] width 37 height 12
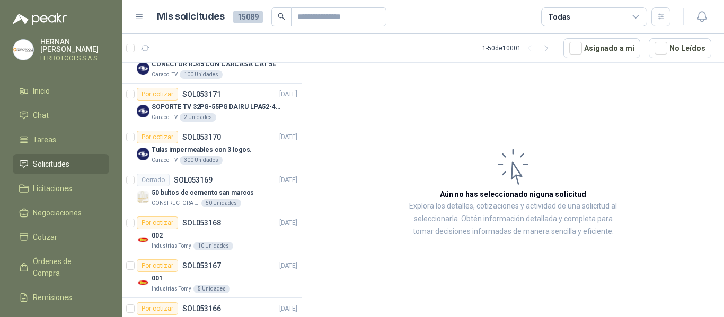
scroll to position [848, 0]
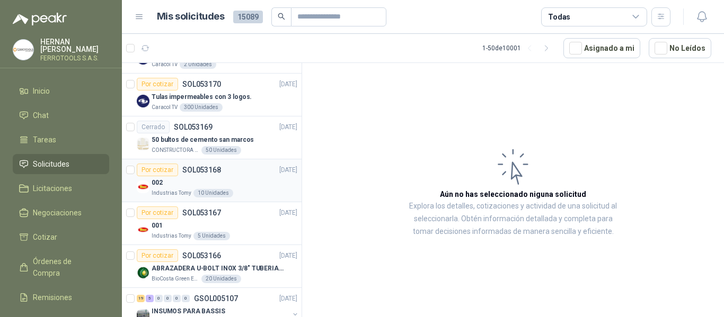
click at [230, 184] on div "002" at bounding box center [225, 182] width 146 height 13
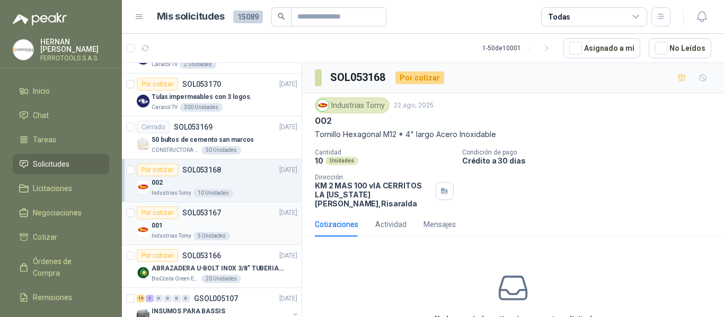
click at [230, 224] on div "001" at bounding box center [225, 225] width 146 height 13
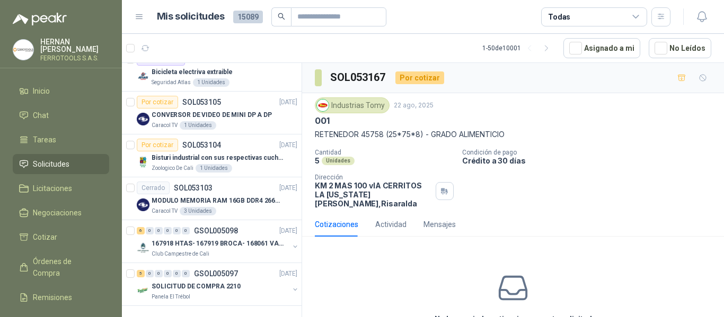
scroll to position [1911, 0]
click at [263, 164] on div "Zoologico De Cali 1 Unidades" at bounding box center [225, 168] width 146 height 8
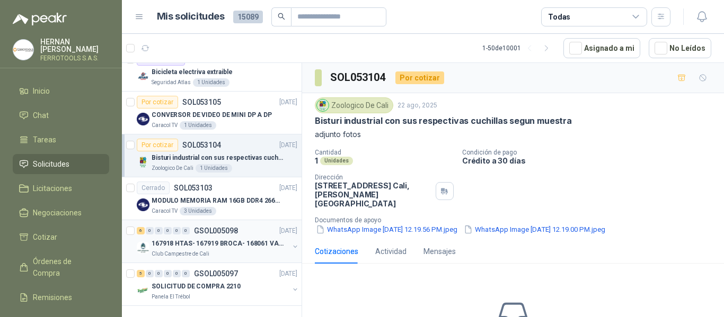
click at [235, 227] on div "6 0 0 0 0 0 GSOL005098 22/08/25" at bounding box center [218, 231] width 163 height 13
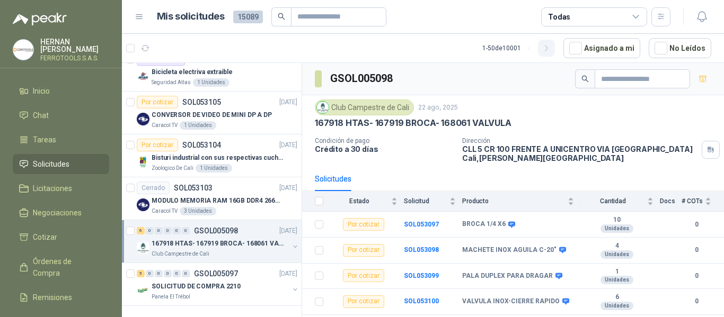
click at [551, 51] on icon "button" at bounding box center [546, 48] width 9 height 9
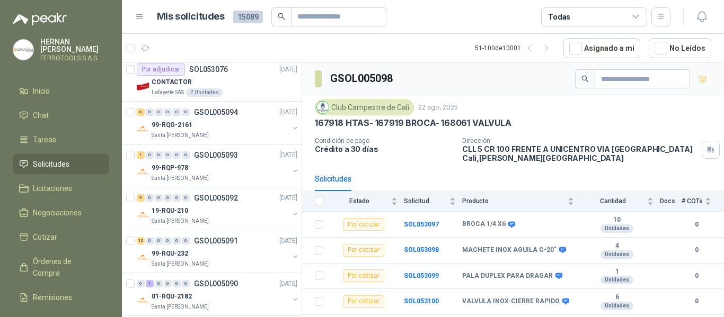
scroll to position [477, 0]
click at [251, 88] on div "Lafayette SAS 2 Unidades" at bounding box center [225, 92] width 146 height 8
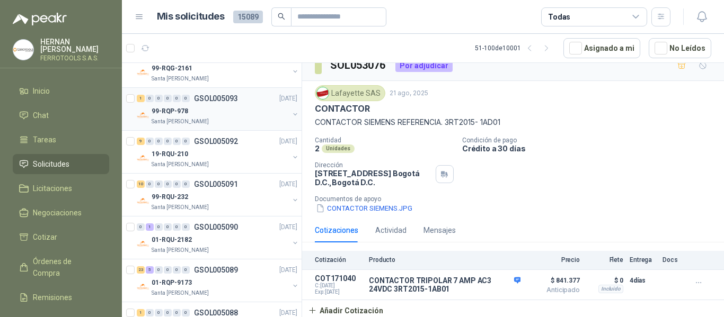
scroll to position [583, 0]
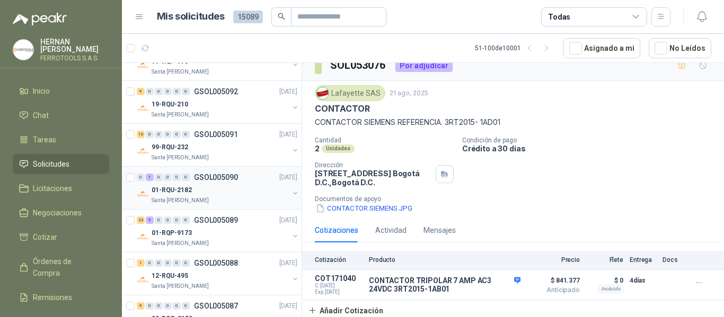
click at [232, 183] on div "0 1 0 0 0 0 GSOL005090 21/08/25" at bounding box center [218, 177] width 163 height 13
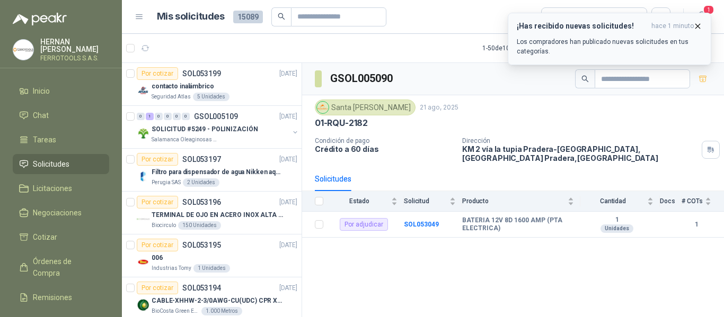
click at [628, 29] on h3 "¡Has recibido nuevas solicitudes!" at bounding box center [582, 26] width 130 height 9
